Goal: Navigation & Orientation: Find specific page/section

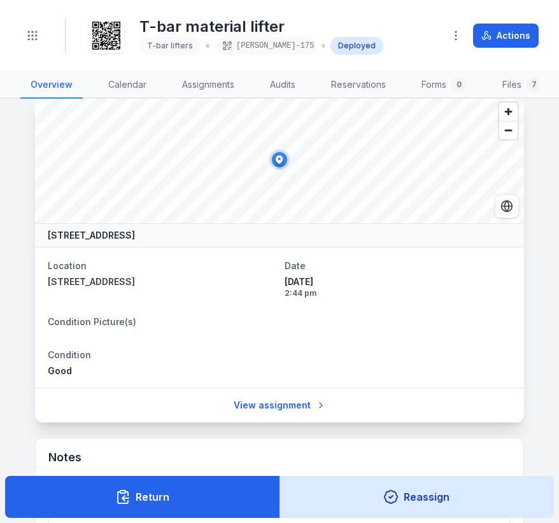
scroll to position [955, 0]
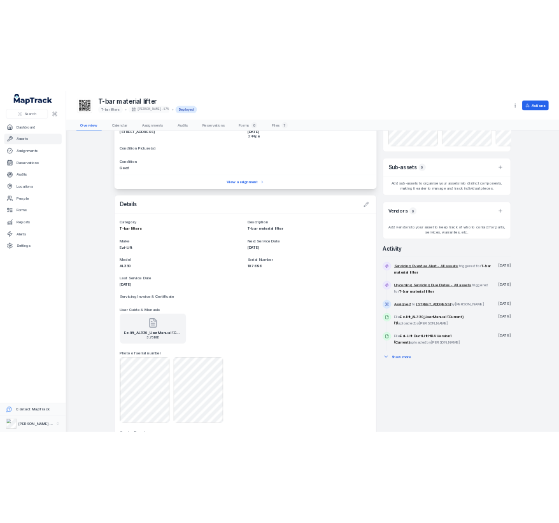
scroll to position [135, 0]
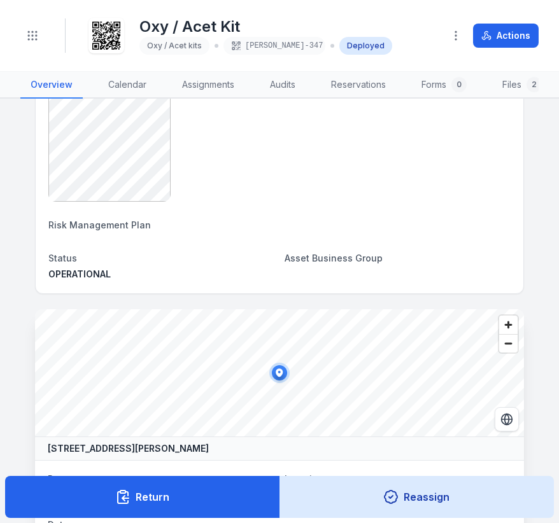
scroll to position [509, 0]
